Goal: Task Accomplishment & Management: Check status

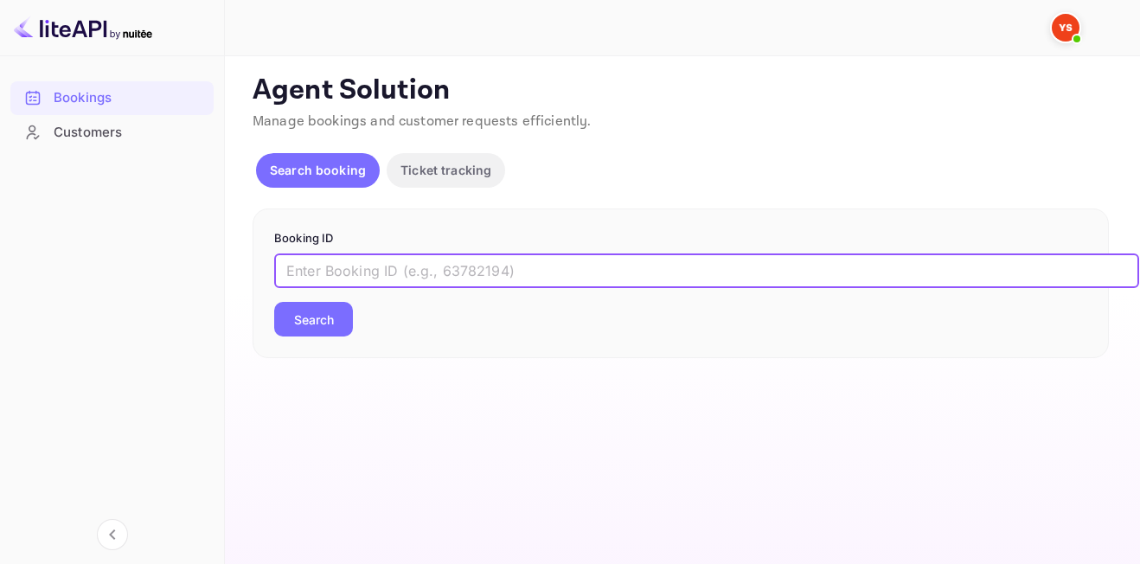
click at [431, 280] on input "text" at bounding box center [706, 270] width 865 height 35
paste input "9290305"
type input "9290305"
click at [274, 302] on button "Search" at bounding box center [313, 319] width 79 height 35
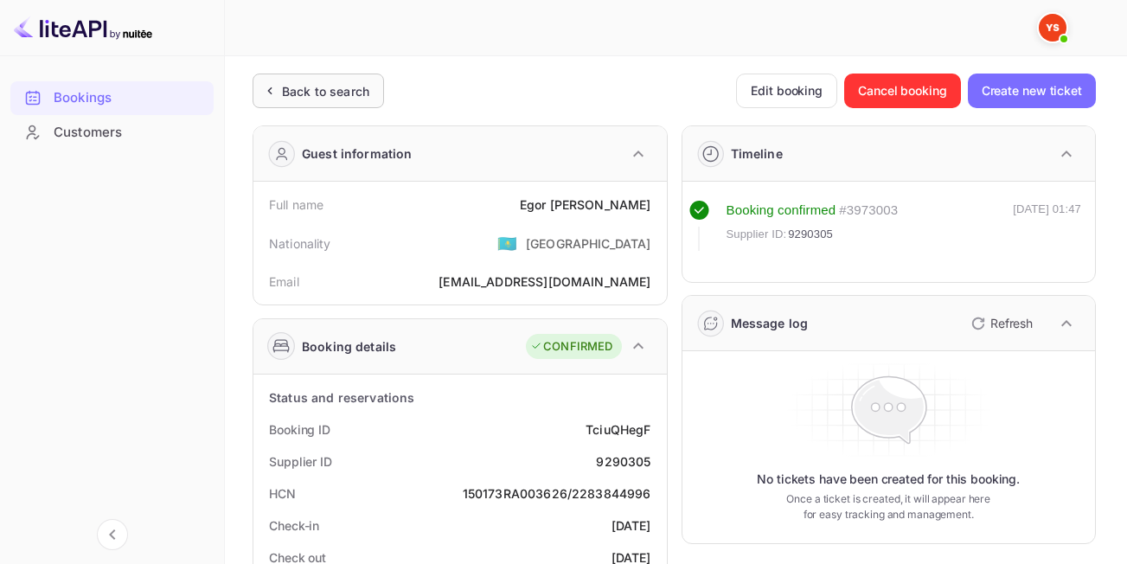
click at [306, 93] on div "Back to search" at bounding box center [325, 91] width 87 height 18
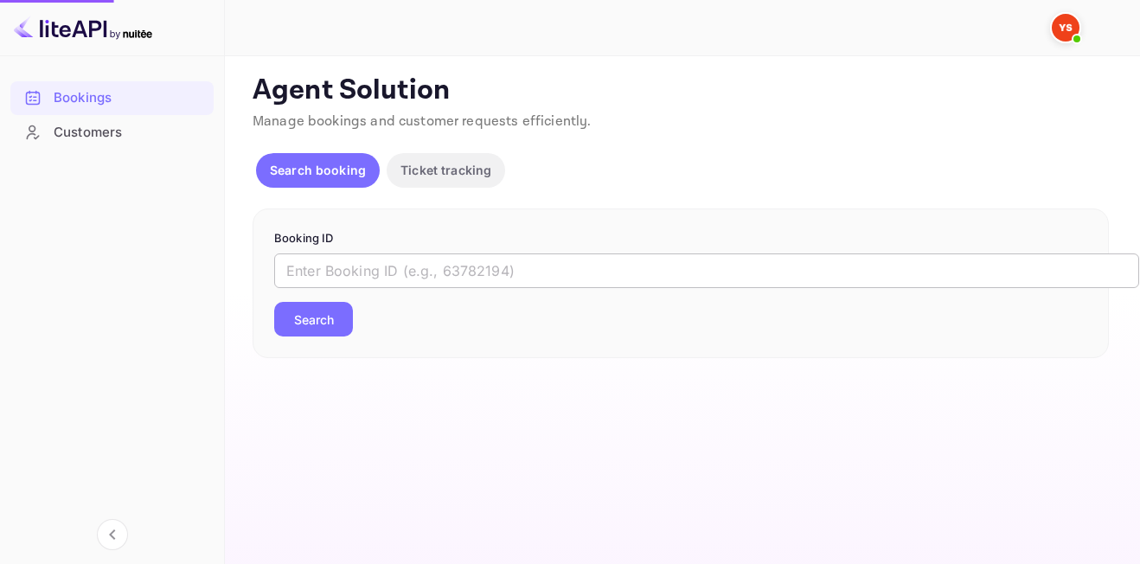
click at [395, 265] on input "text" at bounding box center [706, 270] width 865 height 35
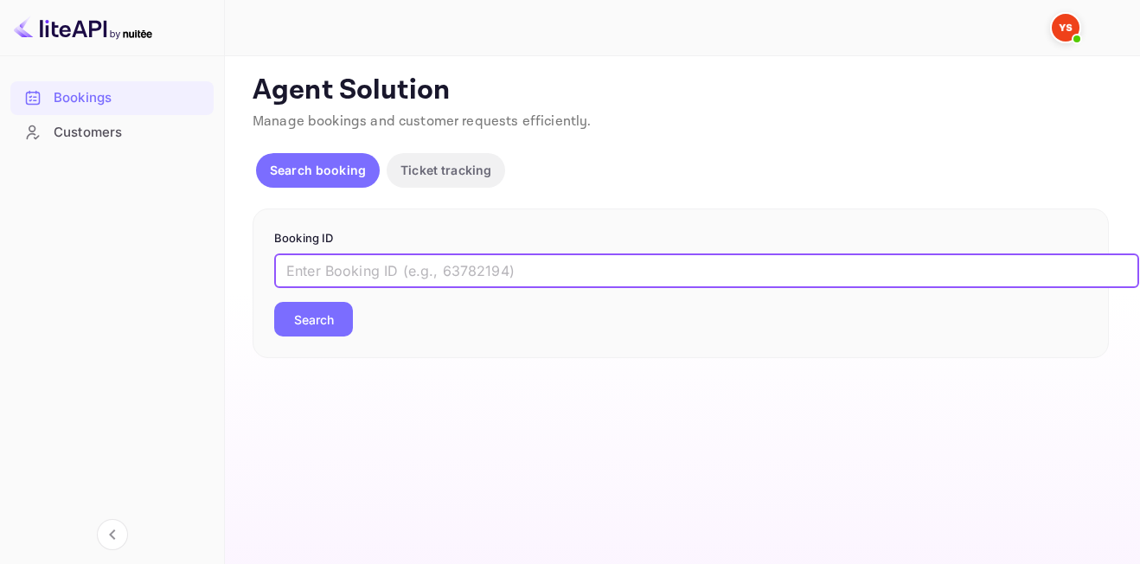
paste input "8928632"
type input "8928632"
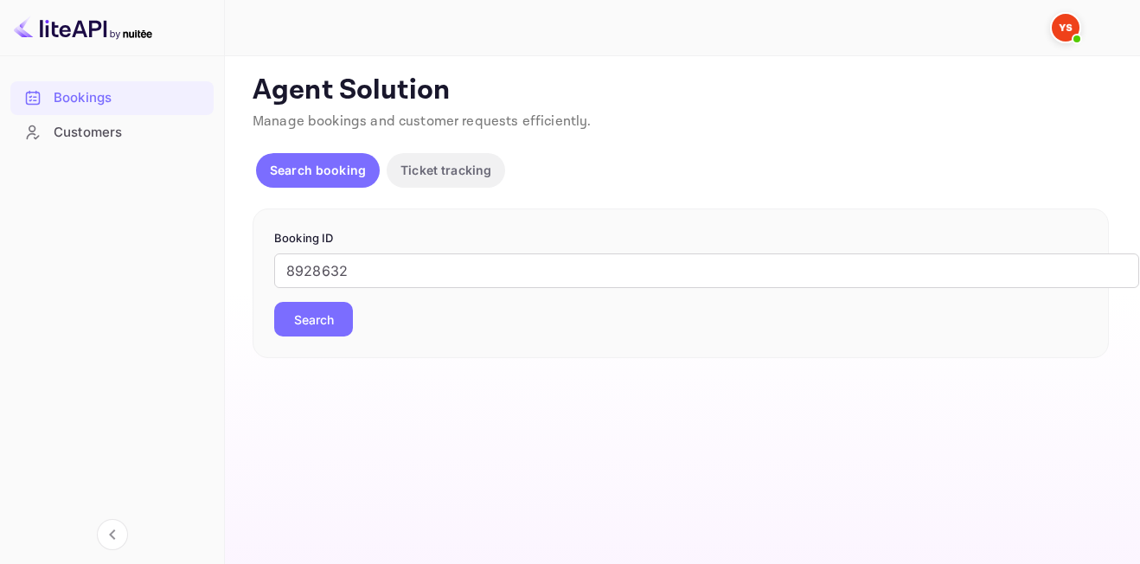
click at [308, 310] on button "Search" at bounding box center [313, 319] width 79 height 35
